Goal: Task Accomplishment & Management: Manage account settings

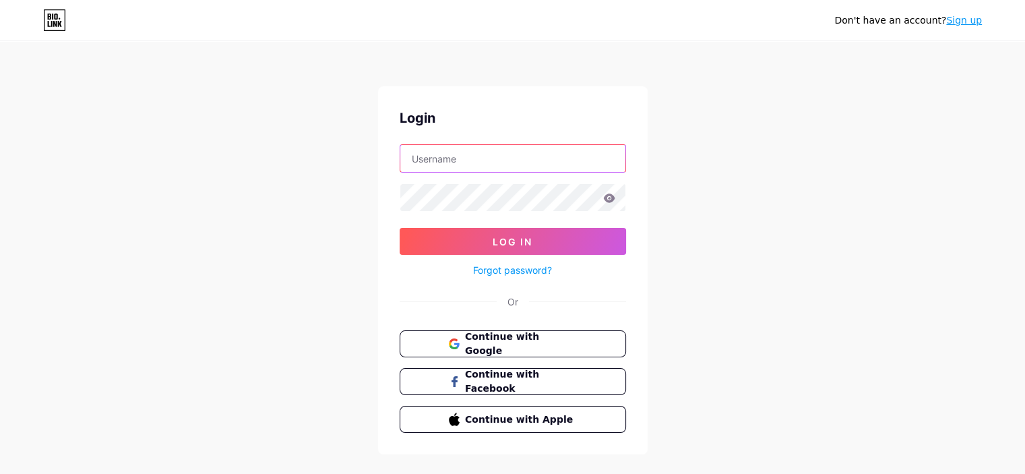
click at [478, 154] on input "text" at bounding box center [512, 158] width 225 height 27
click at [400, 228] on button "Log In" at bounding box center [513, 241] width 226 height 27
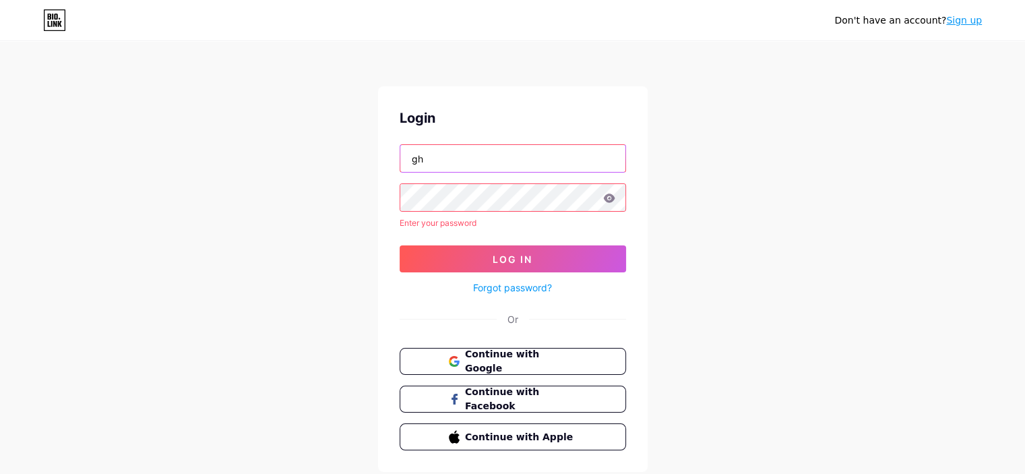
type input "g"
type input "[EMAIL_ADDRESS][DOMAIN_NAME]"
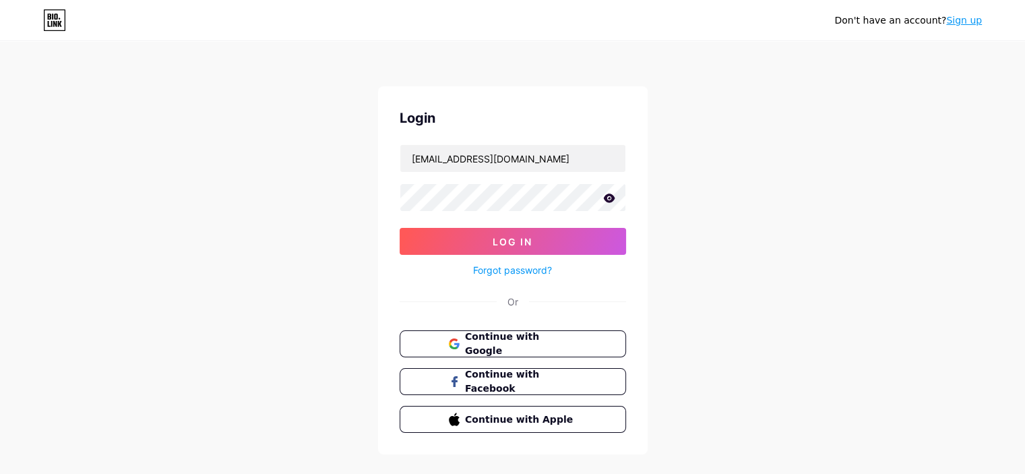
click at [611, 196] on icon at bounding box center [608, 197] width 11 height 9
click at [508, 243] on span "Log In" at bounding box center [513, 241] width 40 height 11
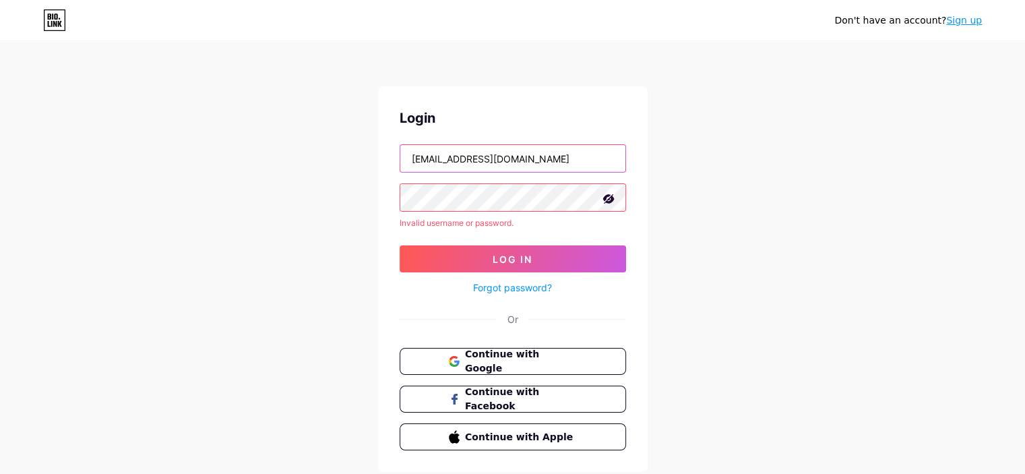
drag, startPoint x: 581, startPoint y: 166, endPoint x: 320, endPoint y: 156, distance: 261.0
click at [320, 155] on div "Don't have an account? Sign up Login [EMAIL_ADDRESS][DOMAIN_NAME] Invalid usern…" at bounding box center [512, 257] width 1025 height 515
type input "g"
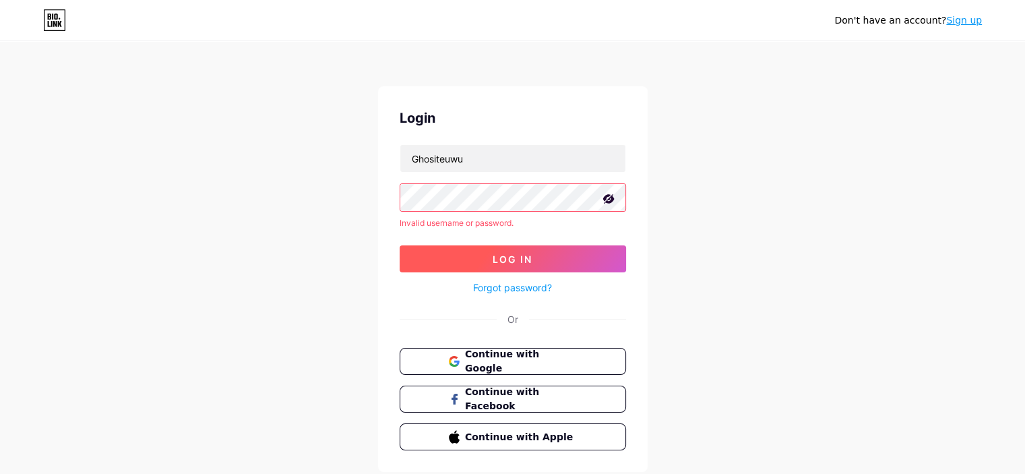
click at [536, 265] on button "Log In" at bounding box center [513, 258] width 226 height 27
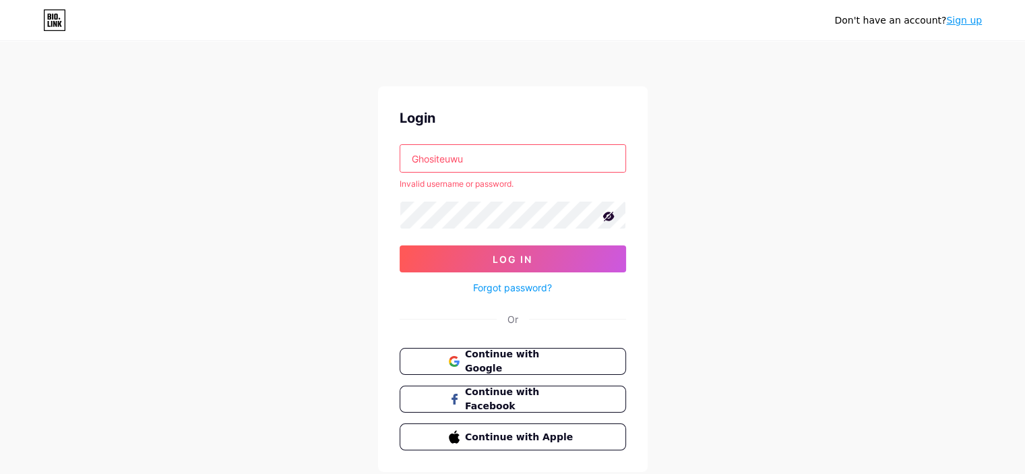
click at [438, 158] on input "Ghositeuwu" at bounding box center [512, 158] width 225 height 27
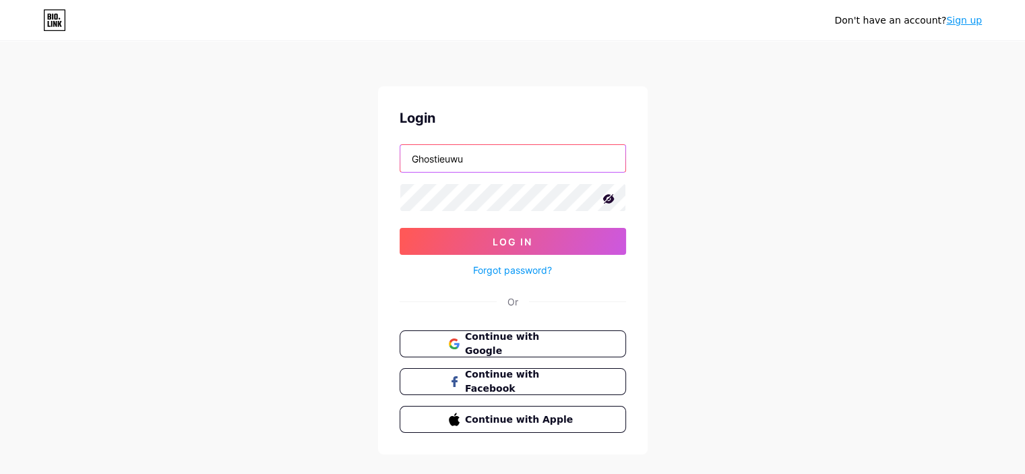
click at [493, 155] on input "Ghostieuwu" at bounding box center [512, 158] width 225 height 27
click at [400, 228] on button "Log In" at bounding box center [513, 241] width 226 height 27
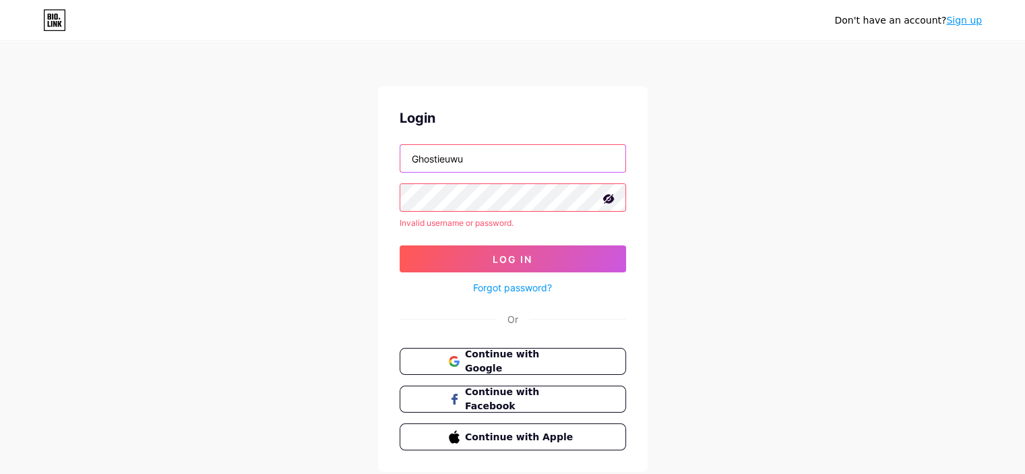
click at [418, 153] on input "Ghostieuwu" at bounding box center [512, 158] width 225 height 27
type input "ghostieuwu"
click at [441, 277] on div "Forgot password?" at bounding box center [513, 284] width 226 height 24
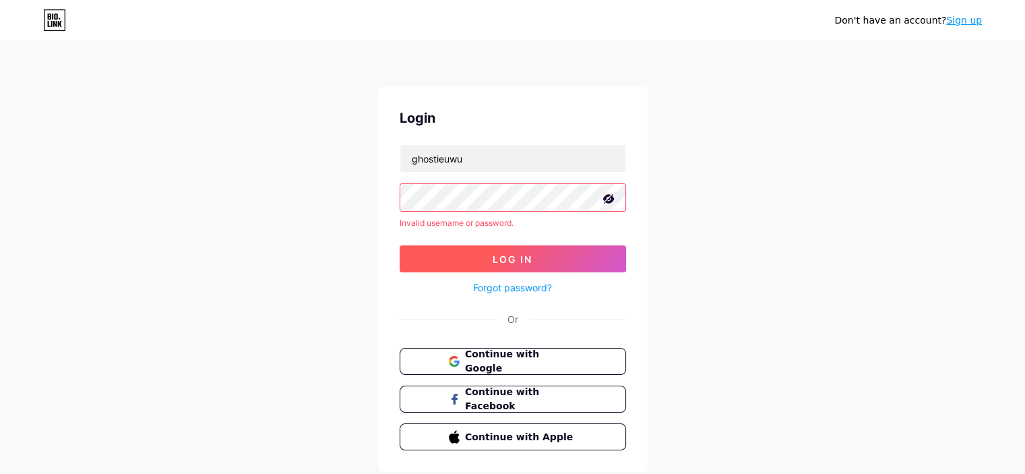
click at [437, 265] on button "Log In" at bounding box center [513, 258] width 226 height 27
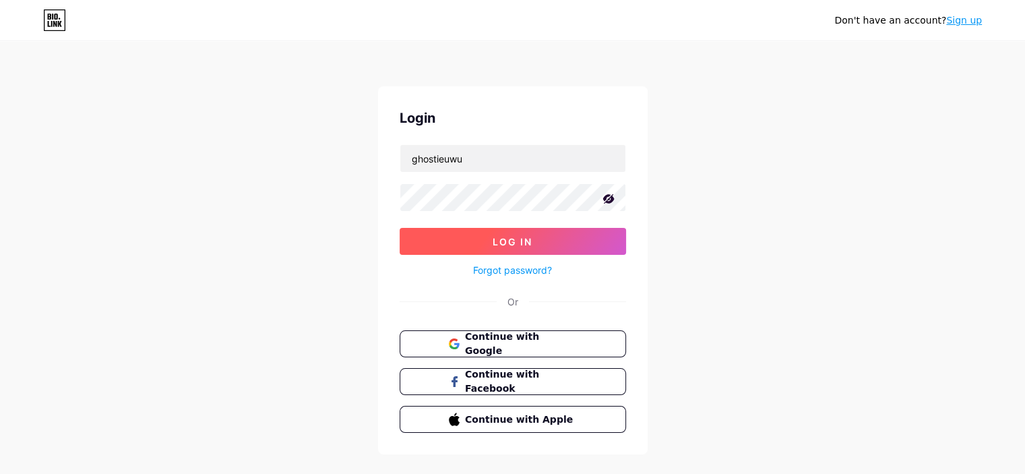
click at [420, 242] on button "Log In" at bounding box center [513, 241] width 226 height 27
